Goal: Check status: Check status

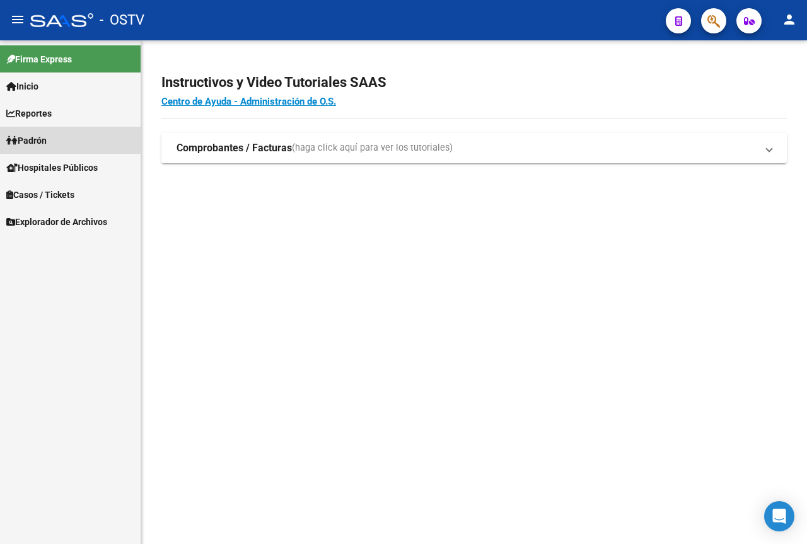
click at [38, 136] on span "Padrón" at bounding box center [26, 141] width 40 height 14
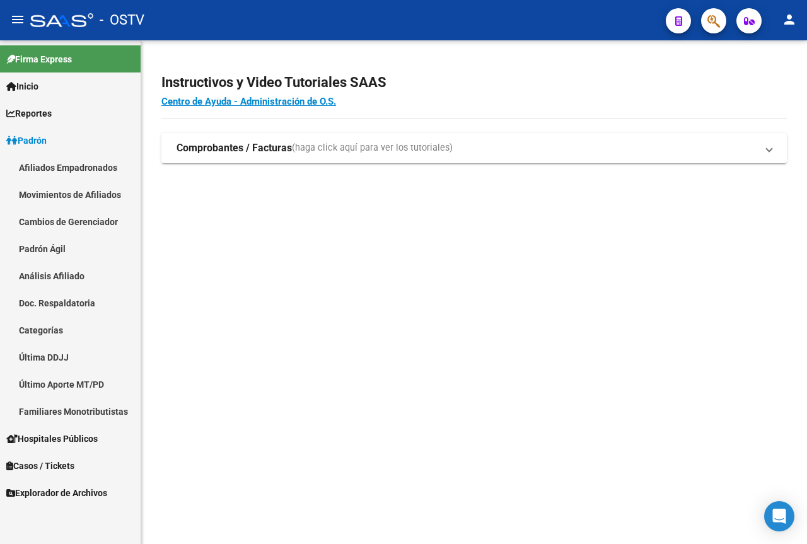
click at [55, 251] on link "Padrón Ágil" at bounding box center [70, 248] width 141 height 27
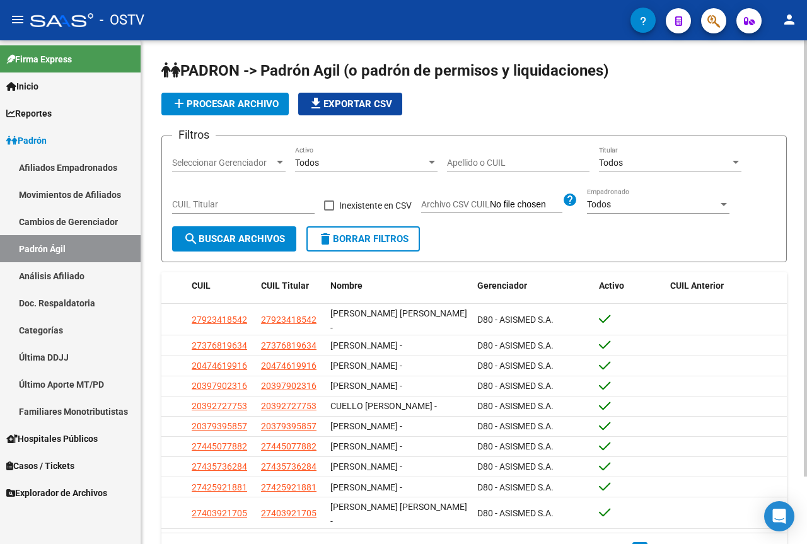
click at [245, 202] on input "CUIL Titular" at bounding box center [243, 204] width 142 height 11
paste input "94-951408"
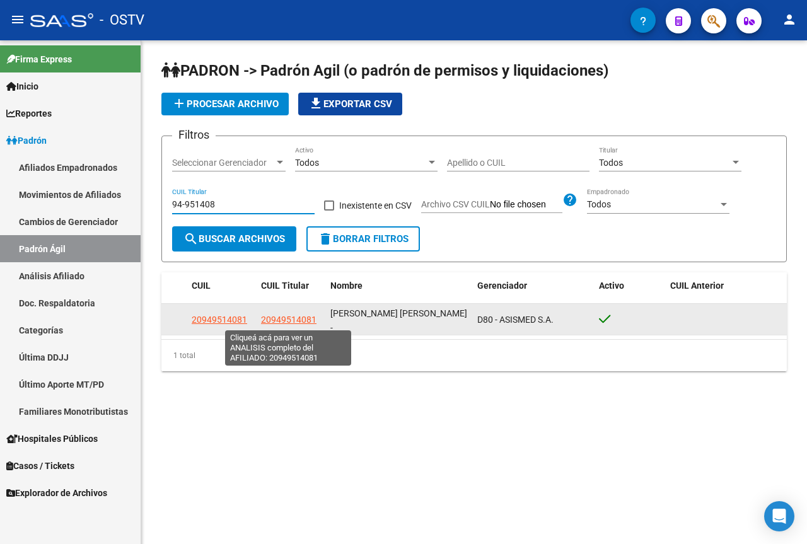
type input "94-951408"
click at [280, 322] on span "20949514081" at bounding box center [288, 319] width 55 height 10
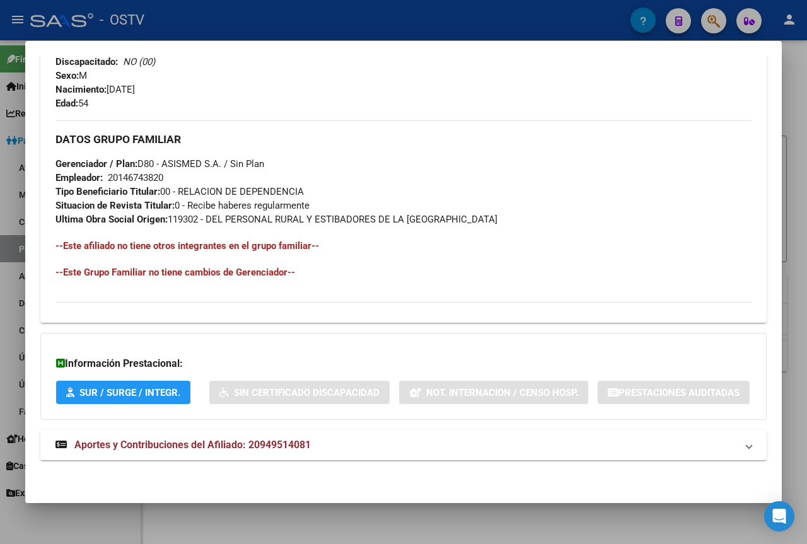
scroll to position [605, 0]
click at [173, 451] on strong "Aportes y Contribuciones del Afiliado: 20949514081" at bounding box center [182, 444] width 255 height 15
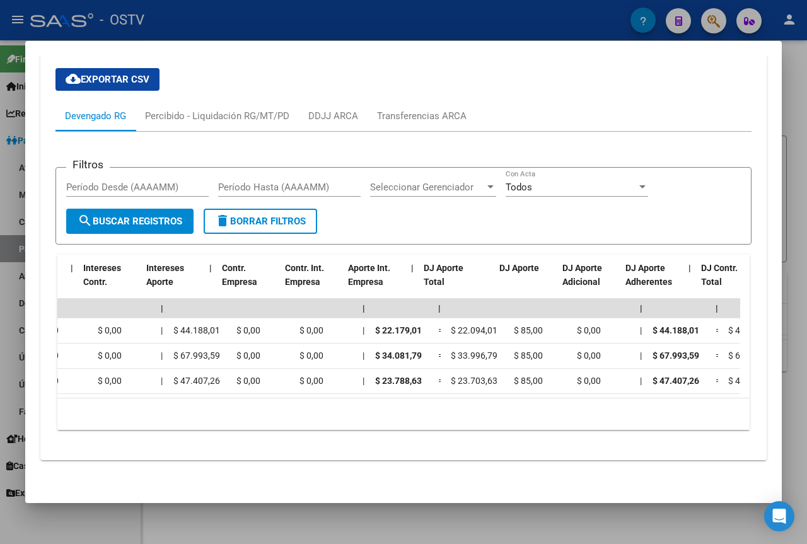
scroll to position [0, 987]
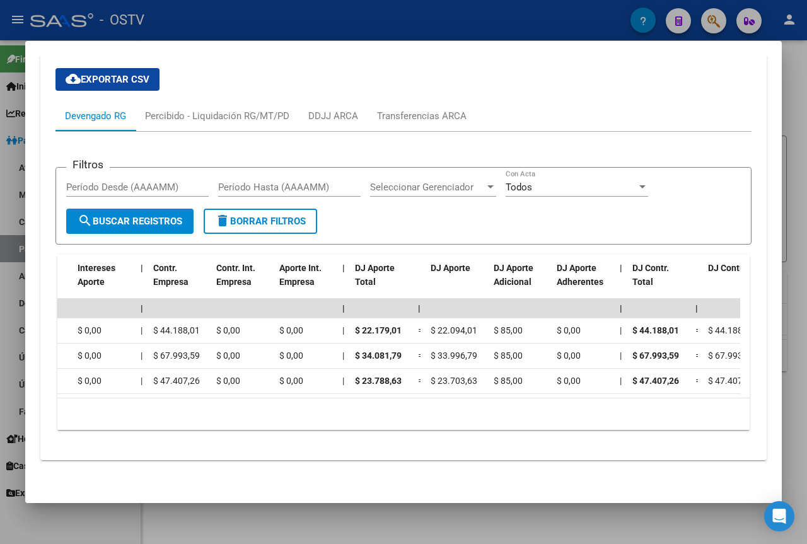
drag, startPoint x: 195, startPoint y: 394, endPoint x: 636, endPoint y: 396, distance: 441.1
click at [636, 396] on div "Período CUIT Deuda | Acta Fisca. | Deuda Bruta x ARCA Dif DDJJ y Trf. DJ Total …" at bounding box center [403, 342] width 692 height 175
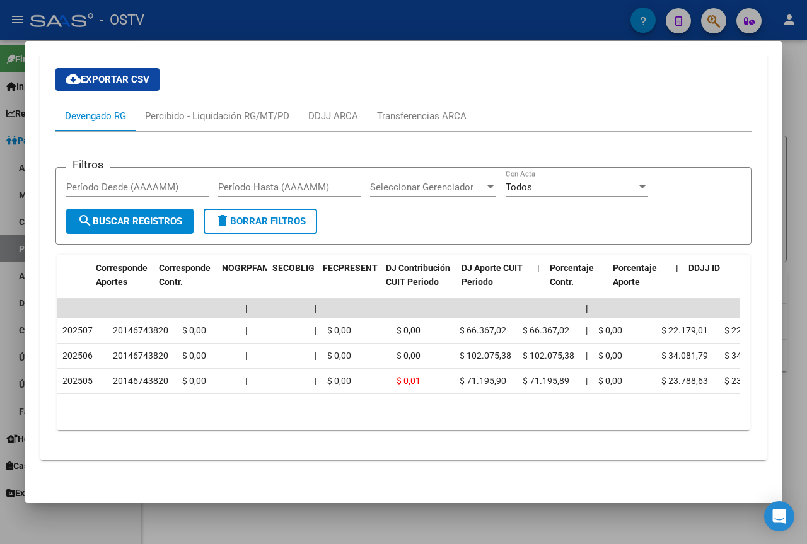
scroll to position [0, 1989]
